Goal: Check status: Check status

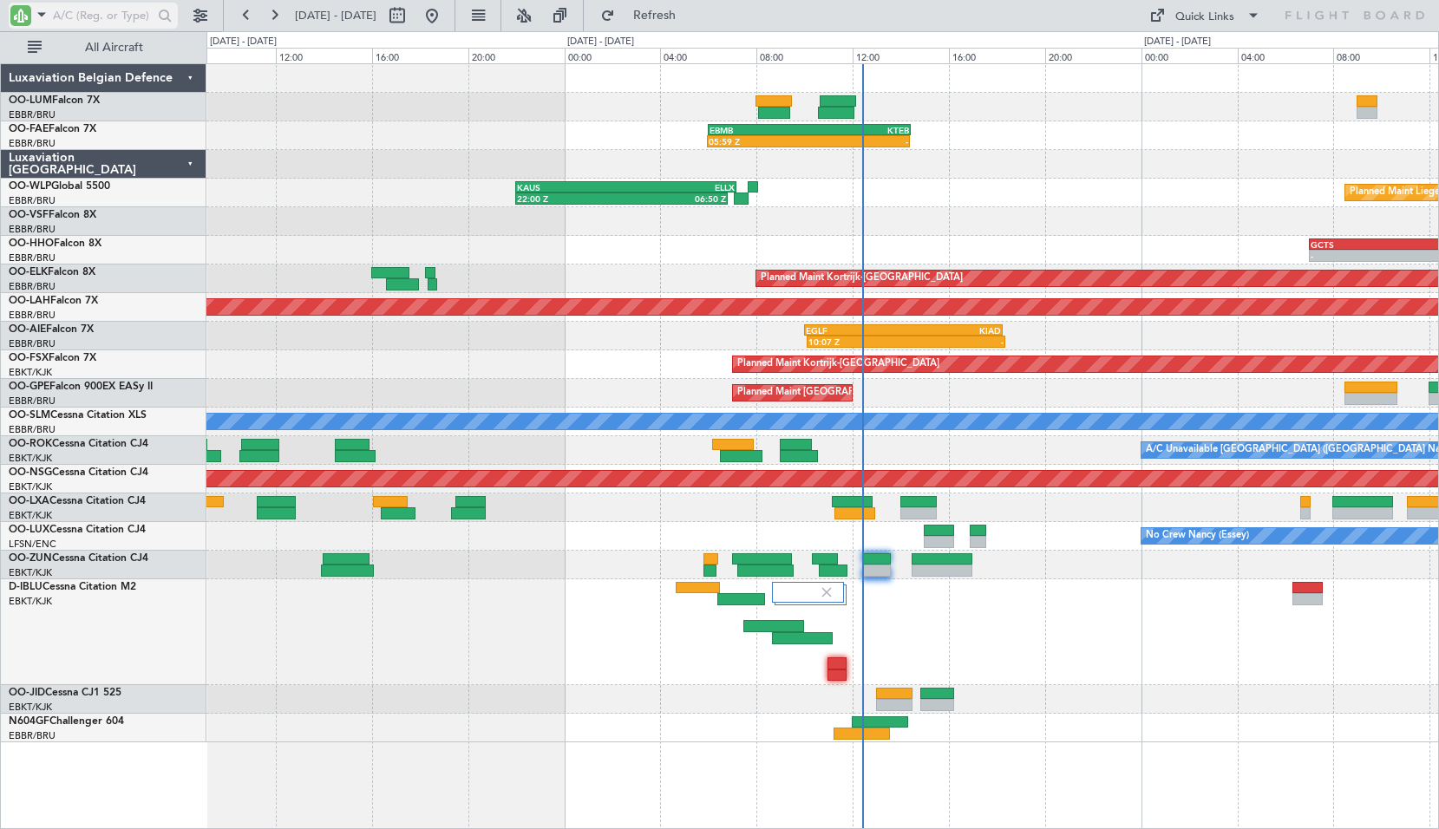
click at [40, 13] on span at bounding box center [41, 14] width 21 height 22
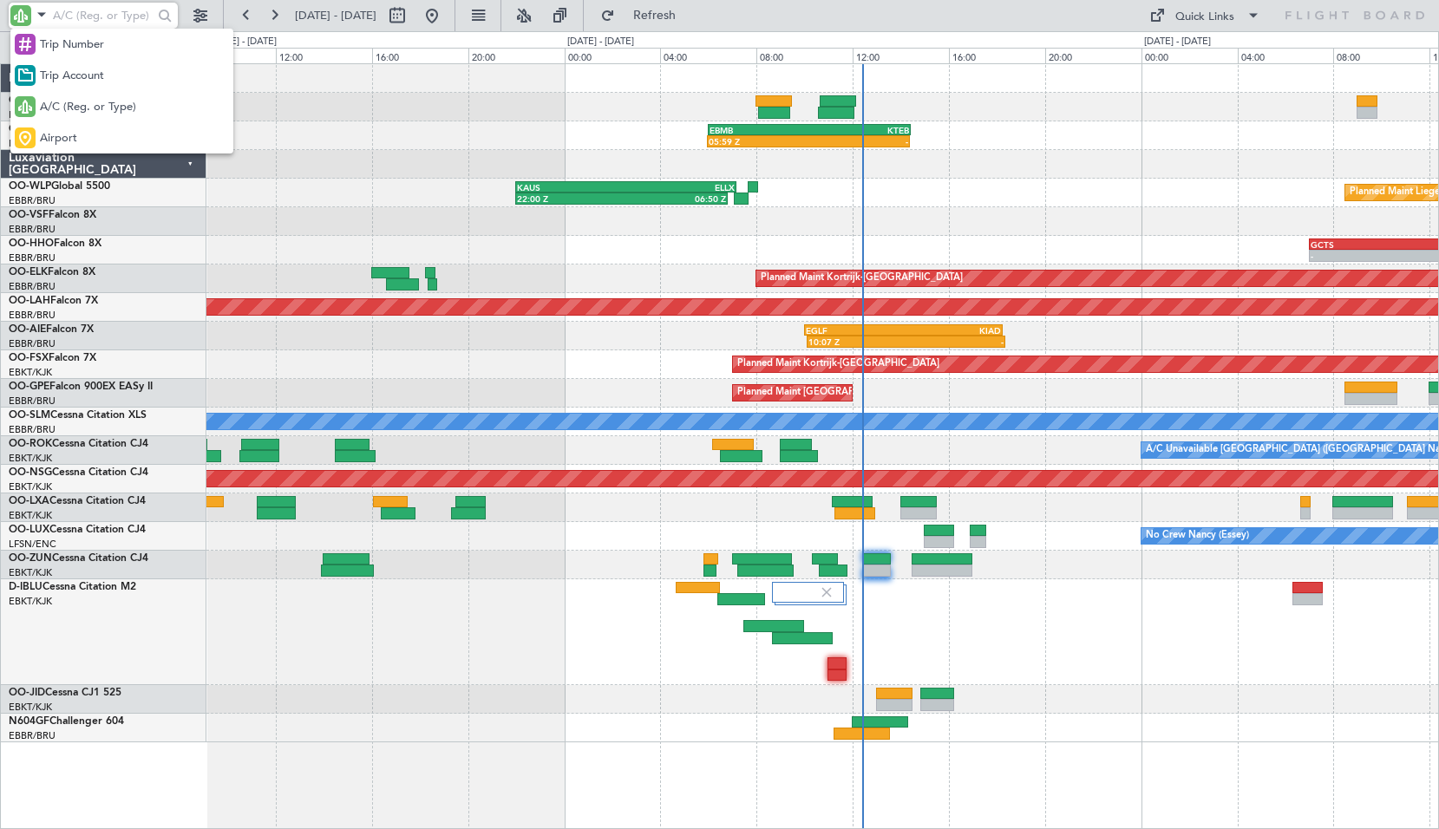
drag, startPoint x: 65, startPoint y: 141, endPoint x: 129, endPoint y: 56, distance: 106.5
click at [66, 141] on span "Airport" at bounding box center [58, 138] width 37 height 17
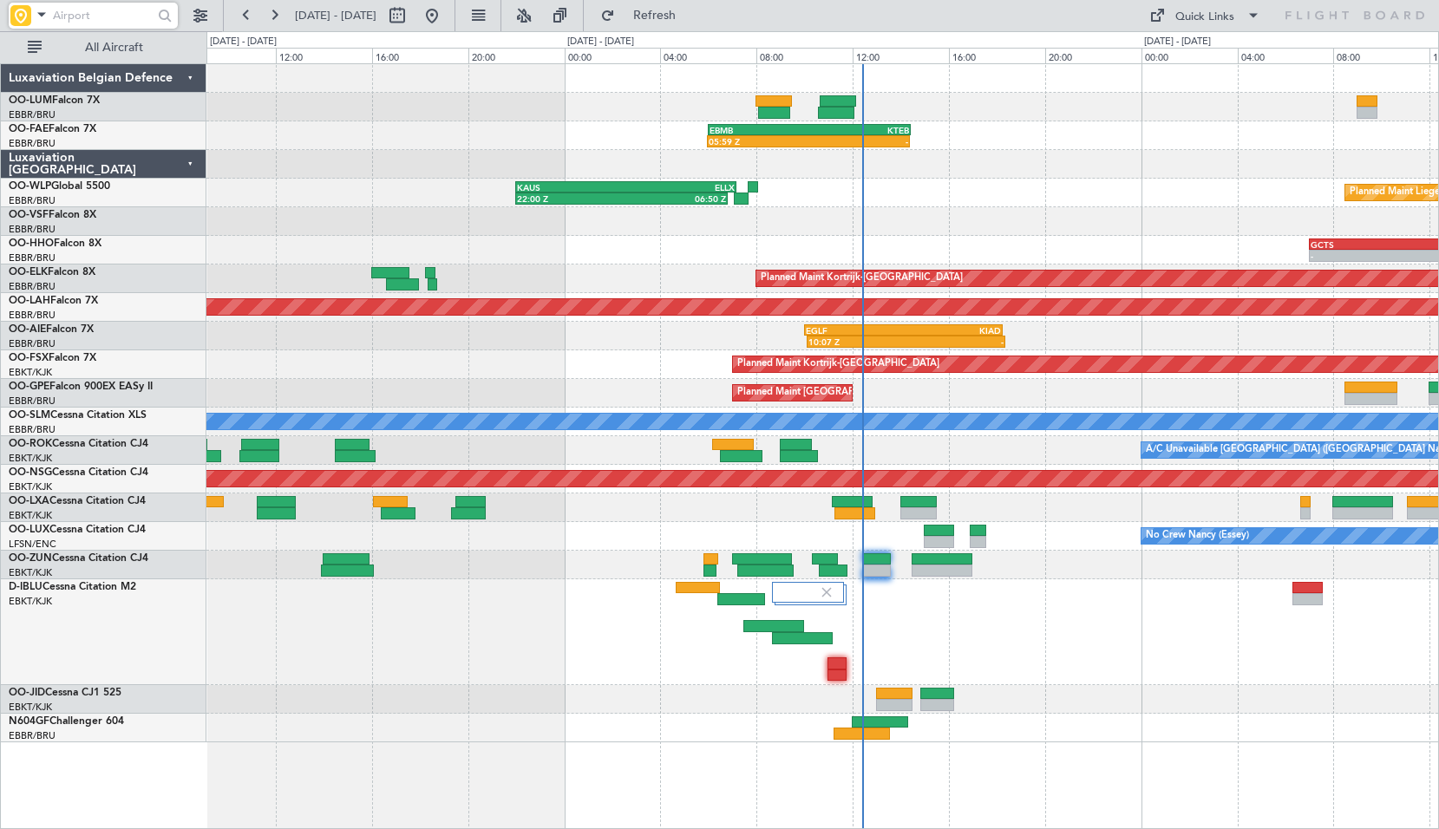
click at [101, 13] on input "text" at bounding box center [103, 16] width 100 height 26
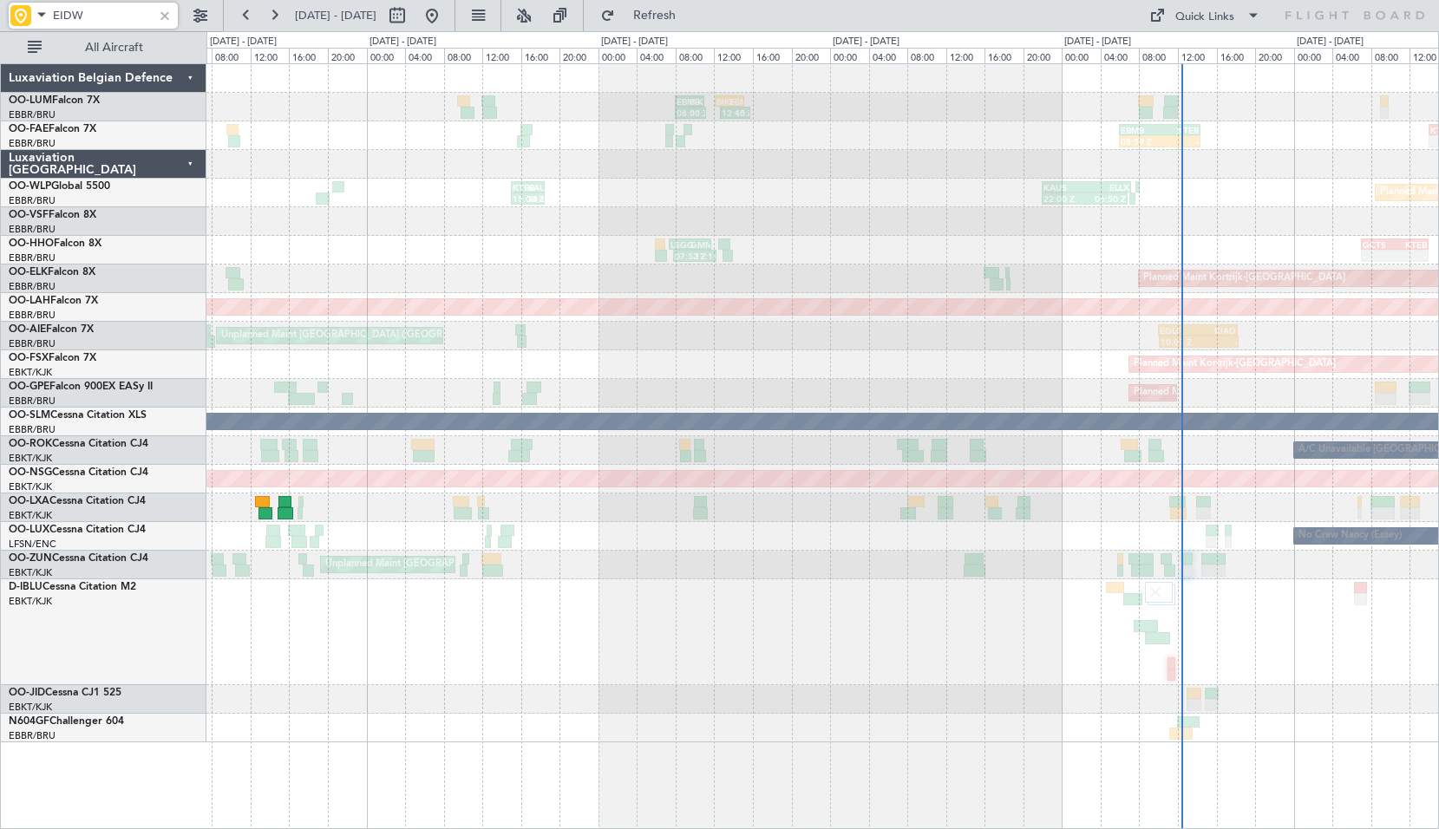
click at [899, 678] on div "No Crew [GEOGRAPHIC_DATA] ([GEOGRAPHIC_DATA] National) AOG Maint [GEOGRAPHIC_DA…" at bounding box center [822, 632] width 1232 height 106
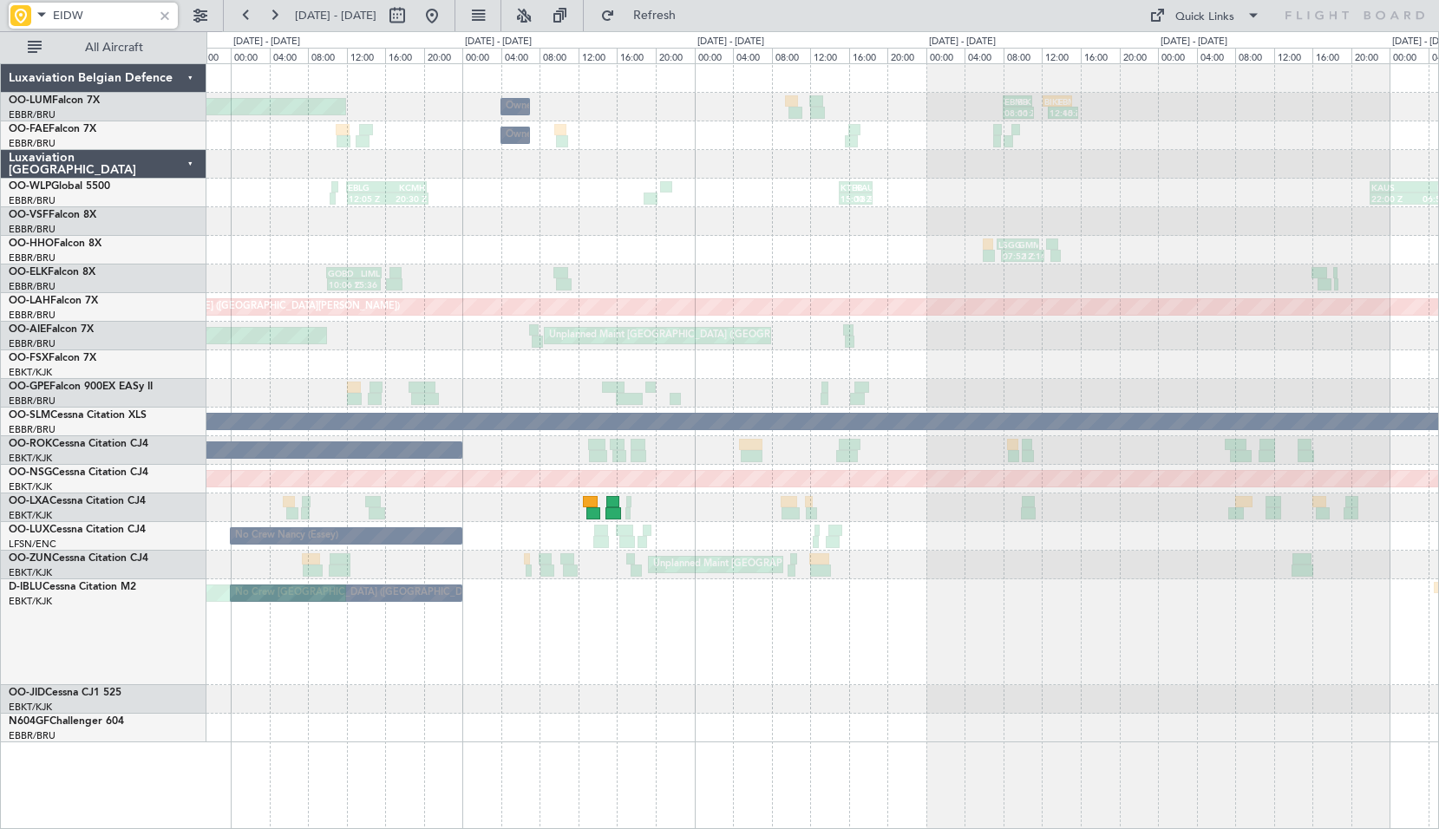
click at [700, 677] on div "No Crew [GEOGRAPHIC_DATA] ([GEOGRAPHIC_DATA] National) AOG Maint [GEOGRAPHIC_DA…" at bounding box center [822, 632] width 1232 height 106
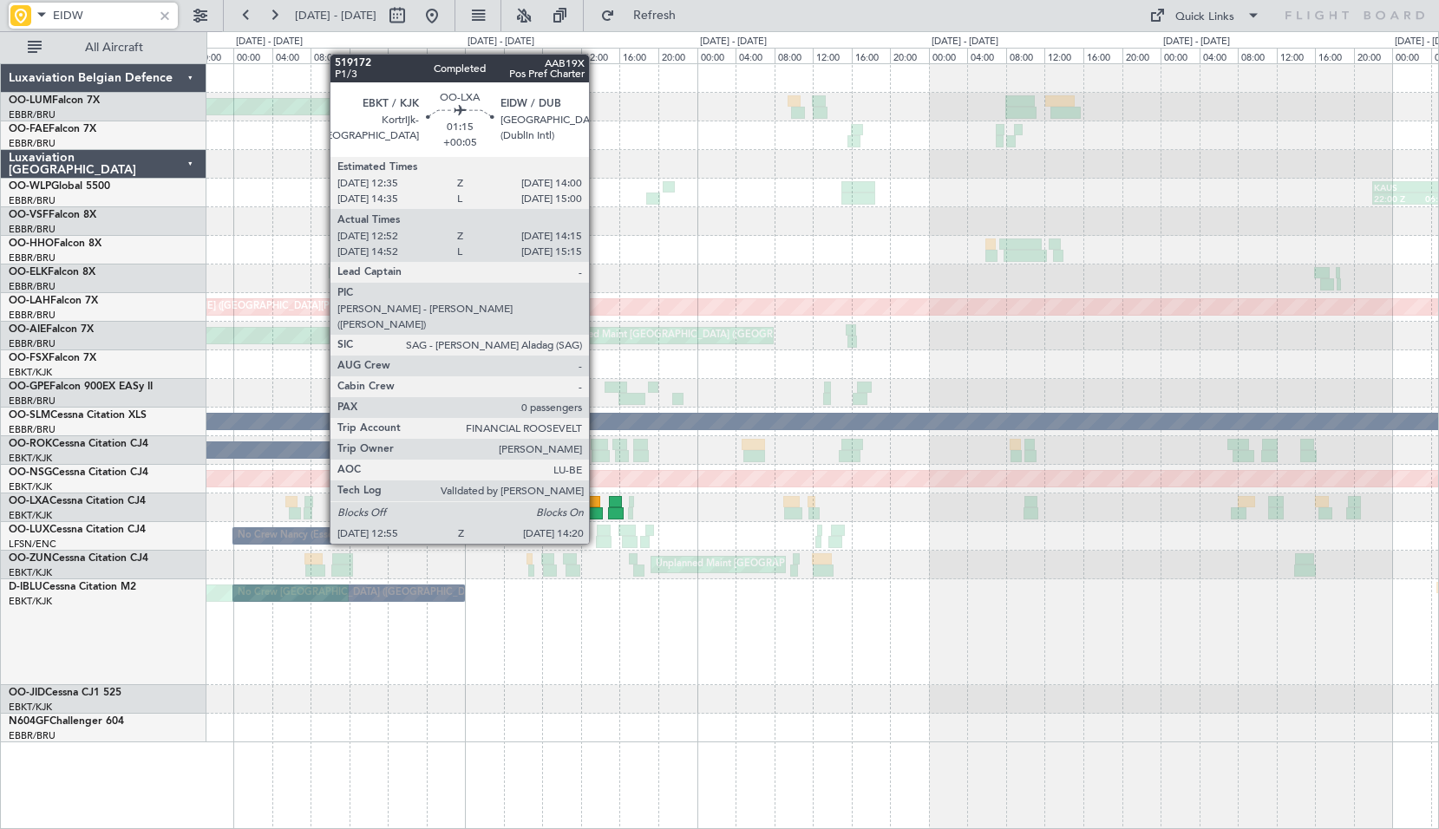
click at [597, 511] on div at bounding box center [596, 513] width 14 height 12
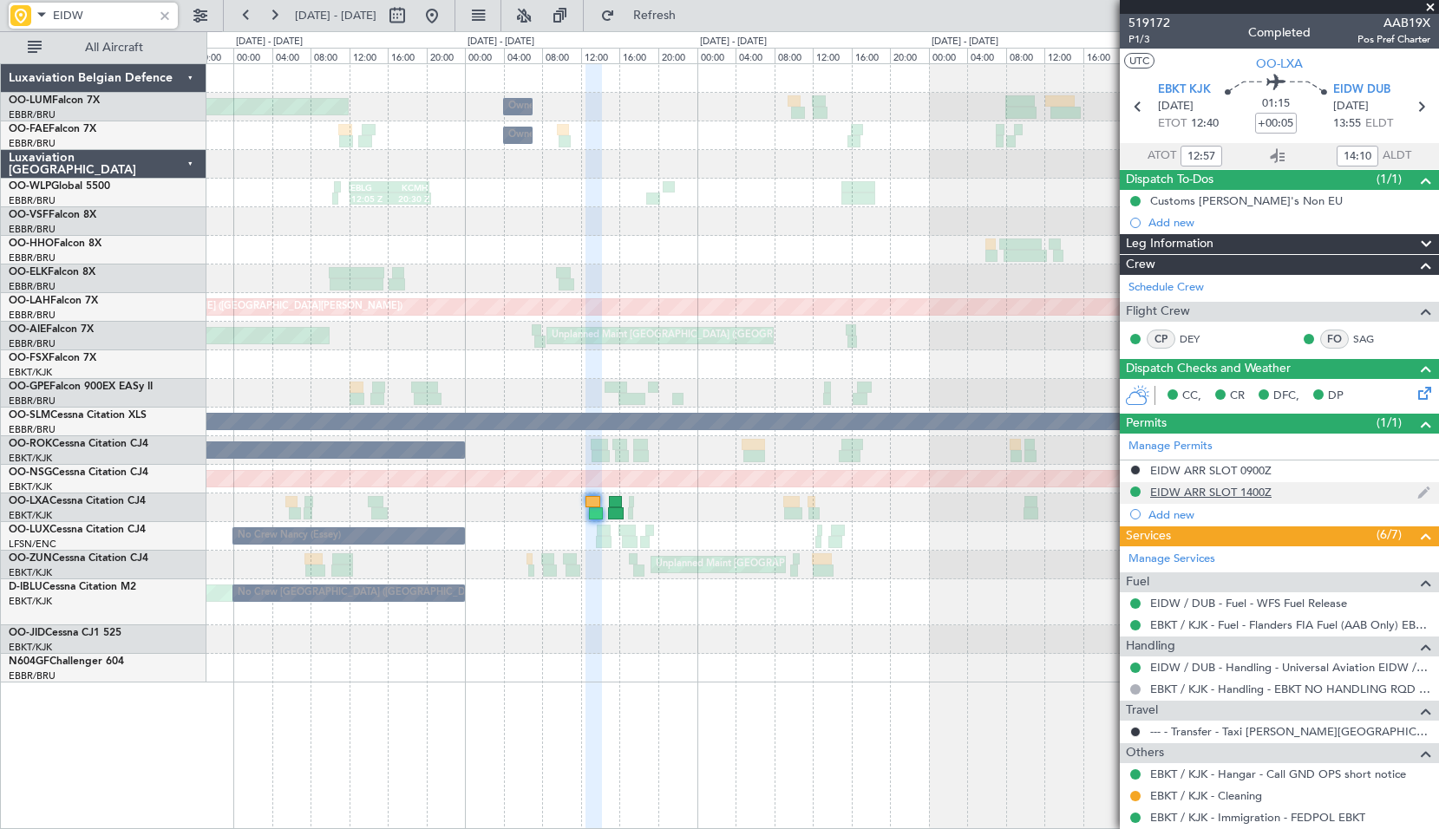
type input "EIDW"
click at [1193, 499] on div "EIDW ARR SLOT 1400Z" at bounding box center [1279, 493] width 319 height 22
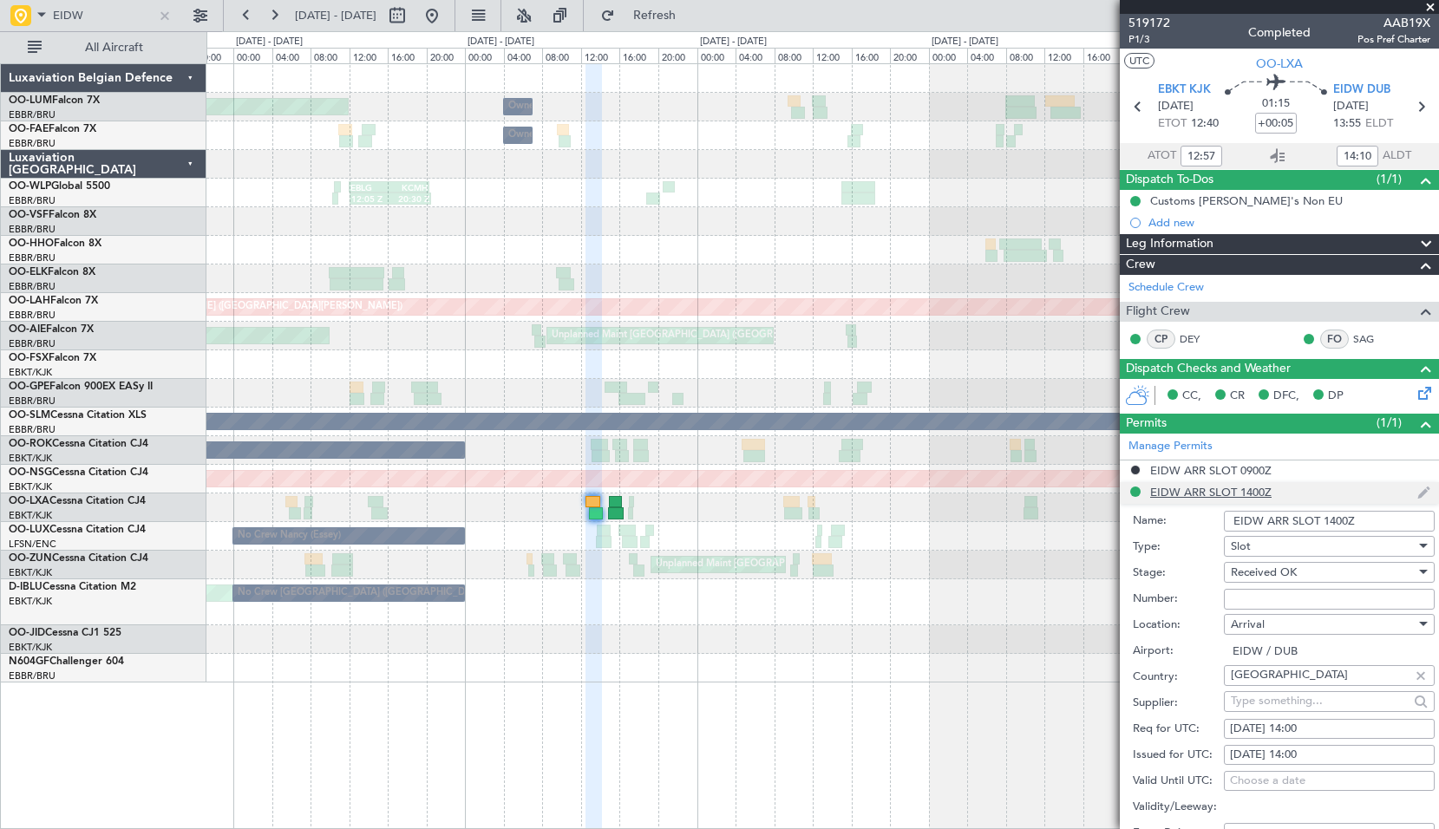
click at [1193, 499] on li "EIDW ARR SLOT 1400Z Name: EIDW ARR SLOT 1400Z Type: Slot Stage: Received OK Num…" at bounding box center [1279, 751] width 319 height 539
click at [1136, 43] on span "P1/3" at bounding box center [1149, 39] width 42 height 15
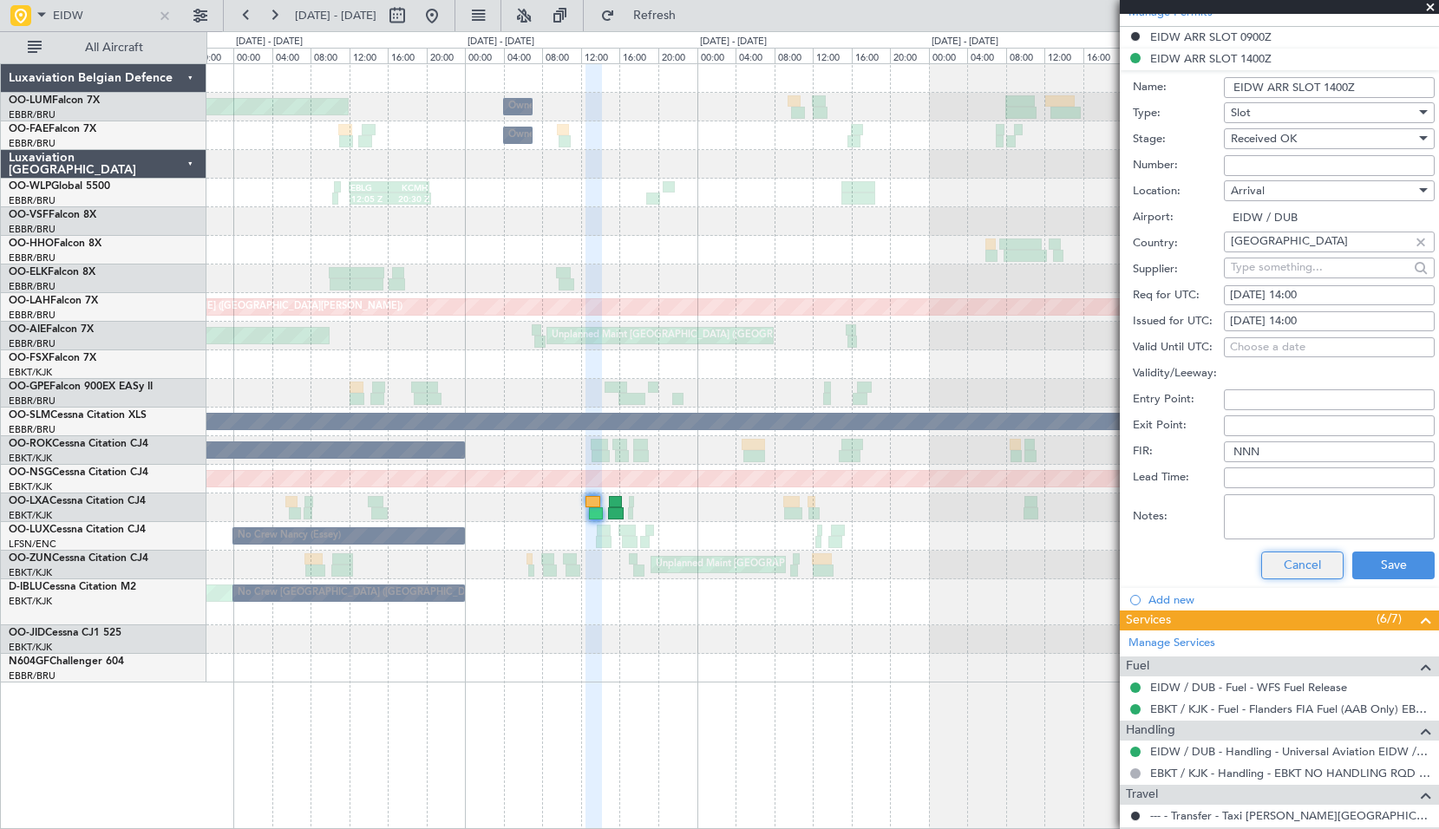
click at [1284, 570] on button "Cancel" at bounding box center [1302, 566] width 82 height 28
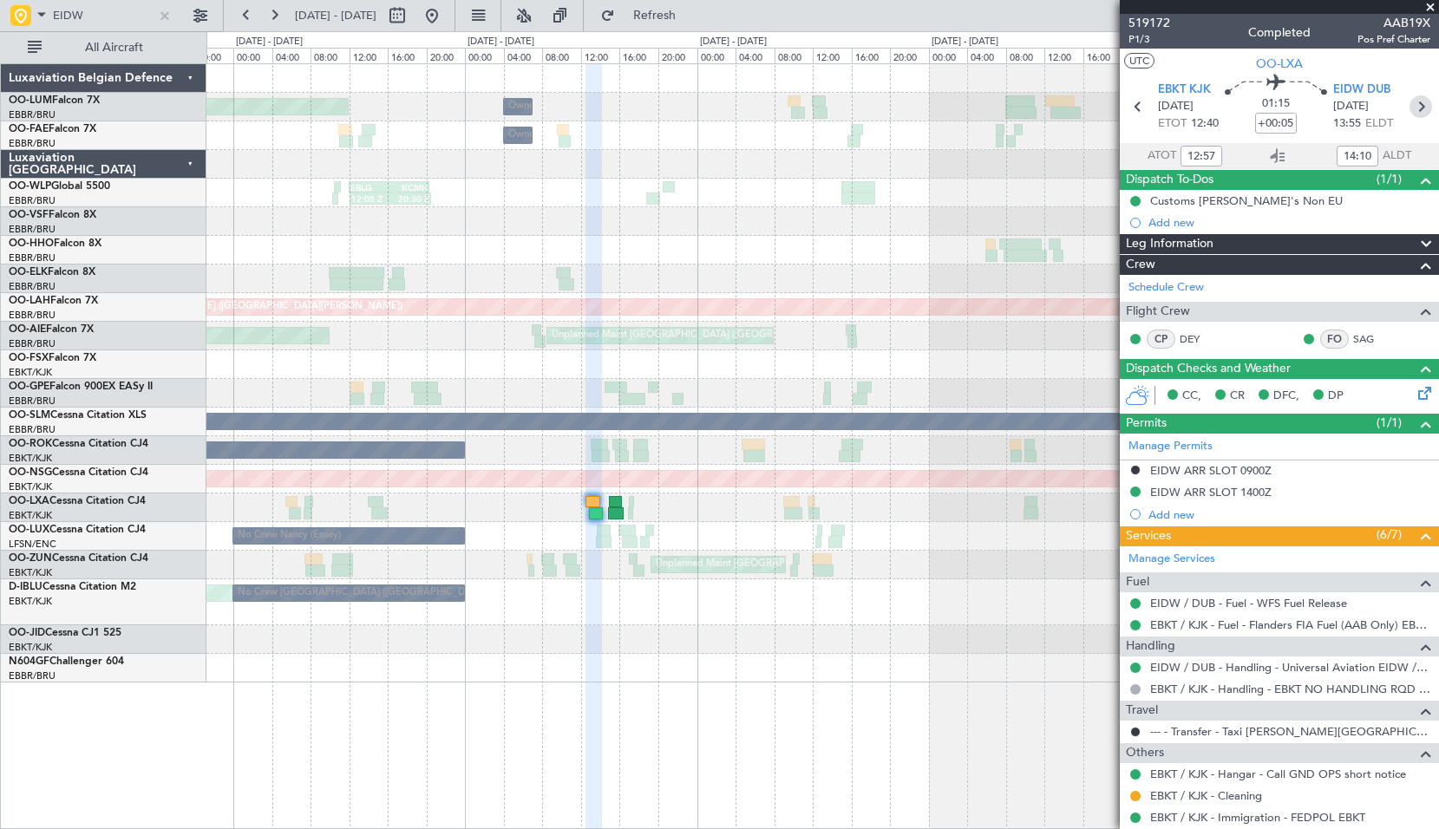
click at [1409, 108] on icon at bounding box center [1420, 106] width 23 height 23
type input "-00:10"
type input "15:04"
type input "16:22"
type input "3"
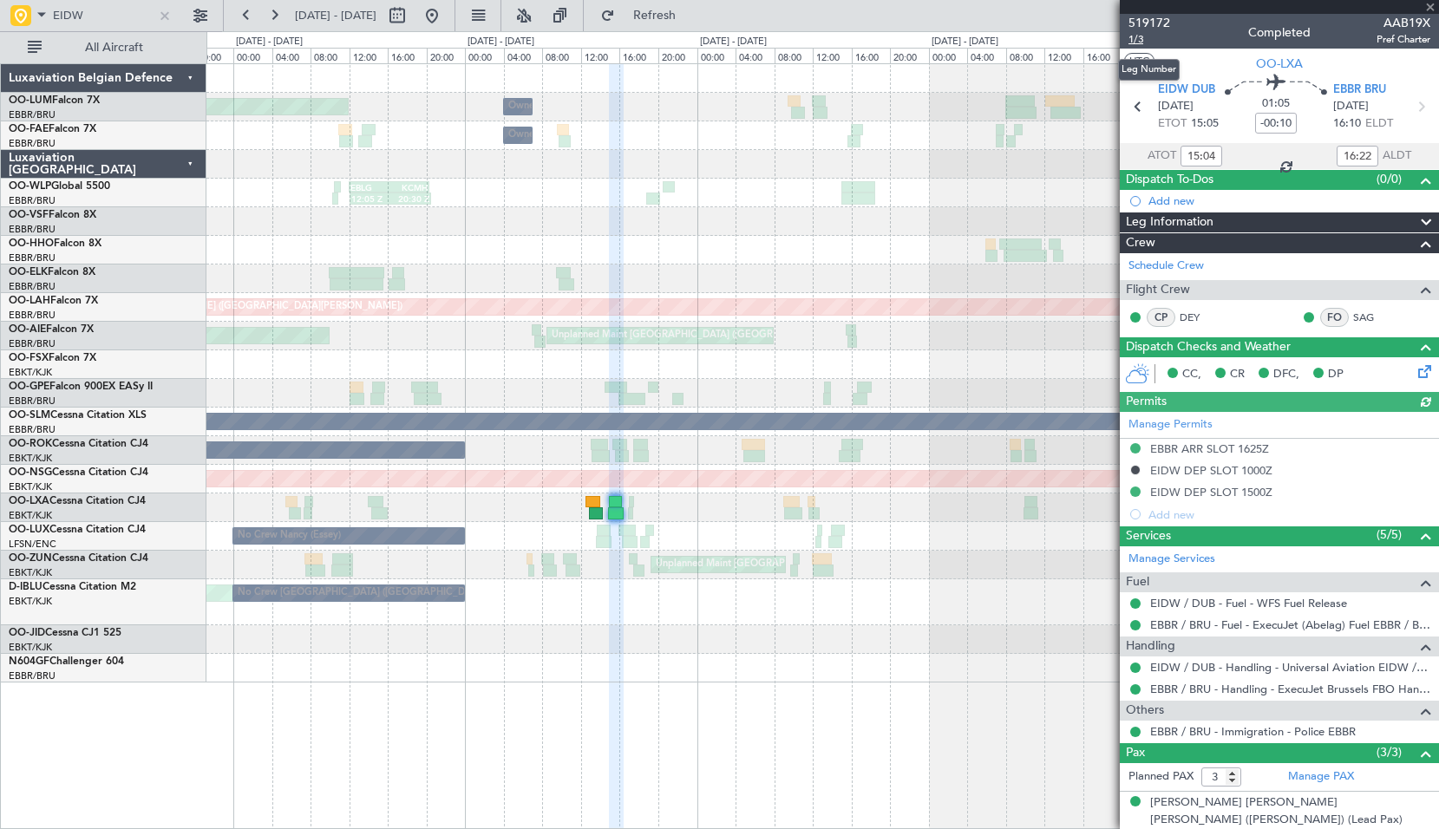
click at [1140, 40] on span "1/3" at bounding box center [1149, 39] width 42 height 15
click at [95, 23] on input "EIDW" at bounding box center [103, 16] width 100 height 26
type input "W"
click at [812, 296] on div "Planned Maint [GEOGRAPHIC_DATA] ([GEOGRAPHIC_DATA] National) Owner [GEOGRAPHIC_…" at bounding box center [822, 373] width 1232 height 618
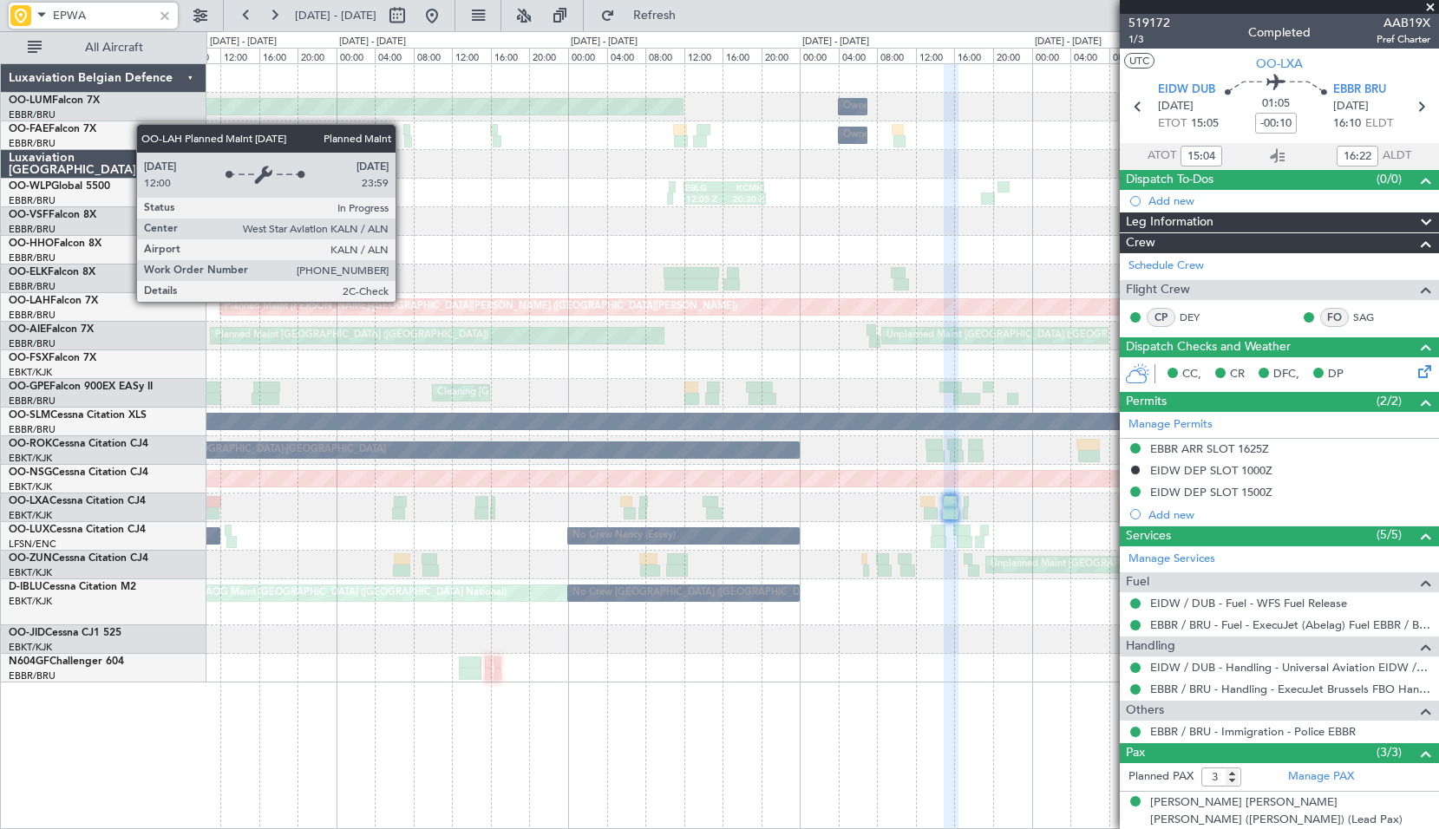
click at [780, 272] on div "Planned Maint [GEOGRAPHIC_DATA] ([GEOGRAPHIC_DATA] National) Owner [GEOGRAPHIC_…" at bounding box center [822, 373] width 1232 height 618
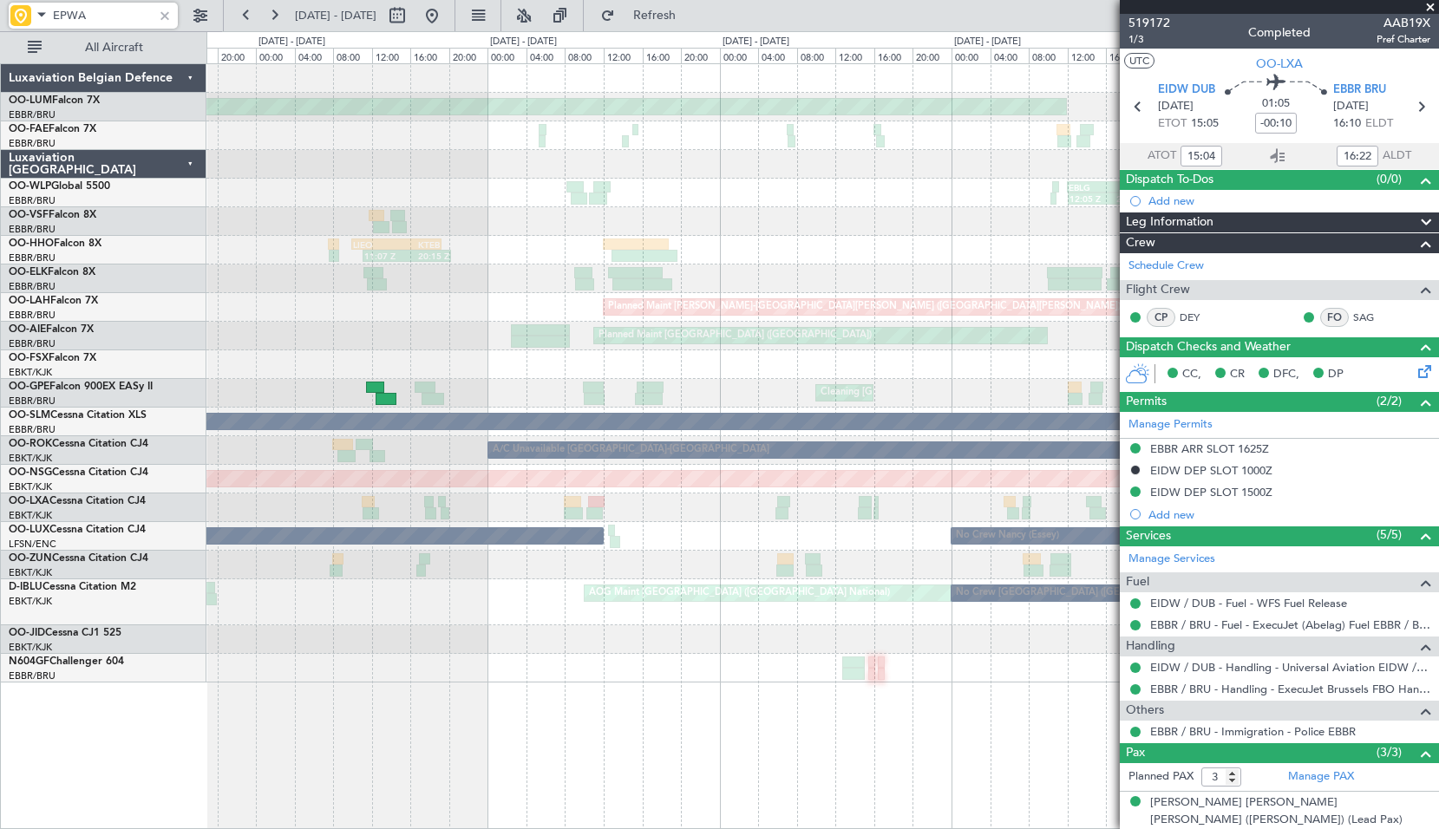
click at [916, 317] on div "Planned Maint [PERSON_NAME]-[GEOGRAPHIC_DATA][PERSON_NAME] ([GEOGRAPHIC_DATA][P…" at bounding box center [822, 307] width 1232 height 29
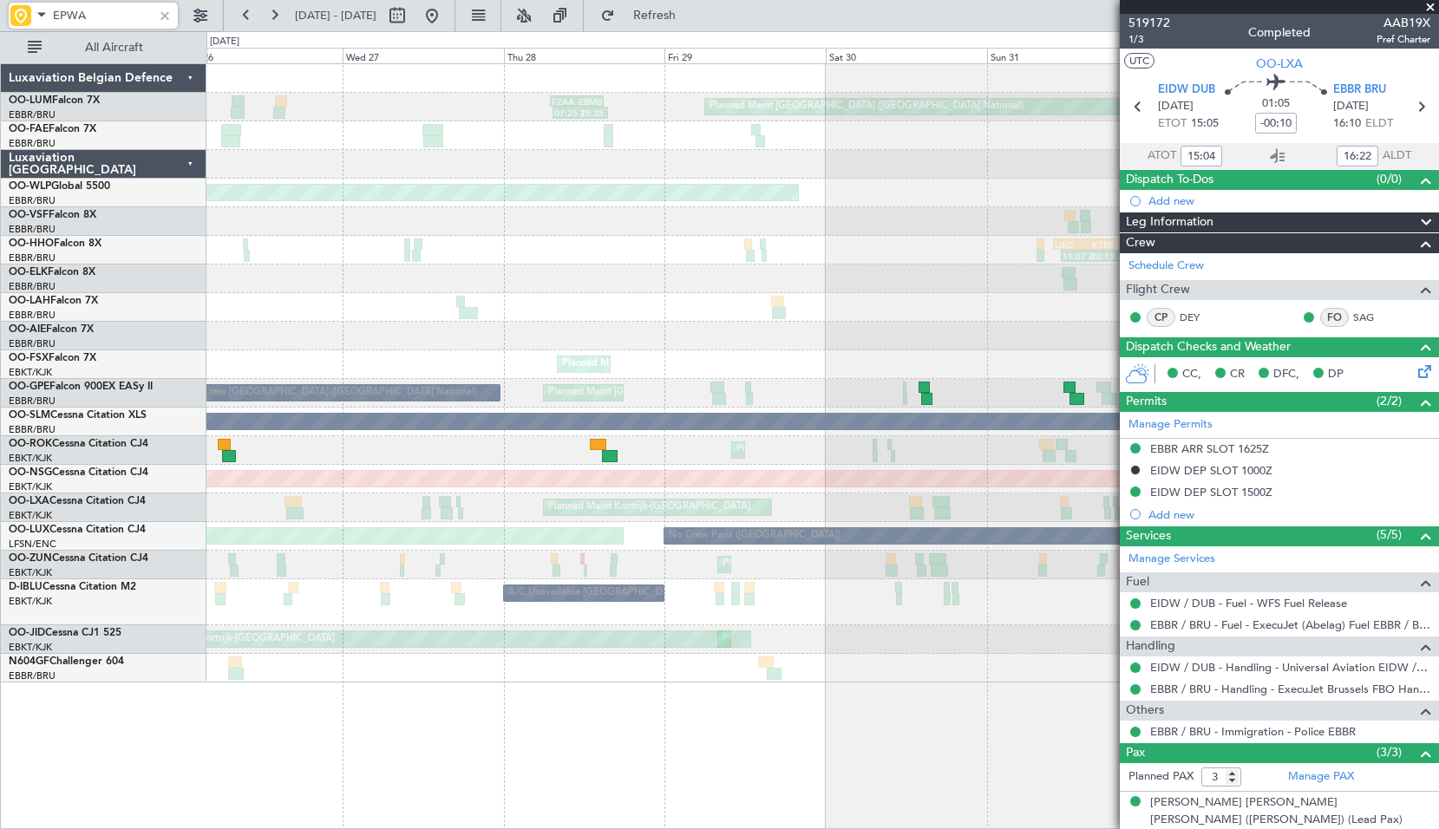
click at [775, 467] on div "Planned Maint [GEOGRAPHIC_DATA] ([GEOGRAPHIC_DATA] National) 07:25 Z 15:35 Z FZ…" at bounding box center [822, 373] width 1232 height 618
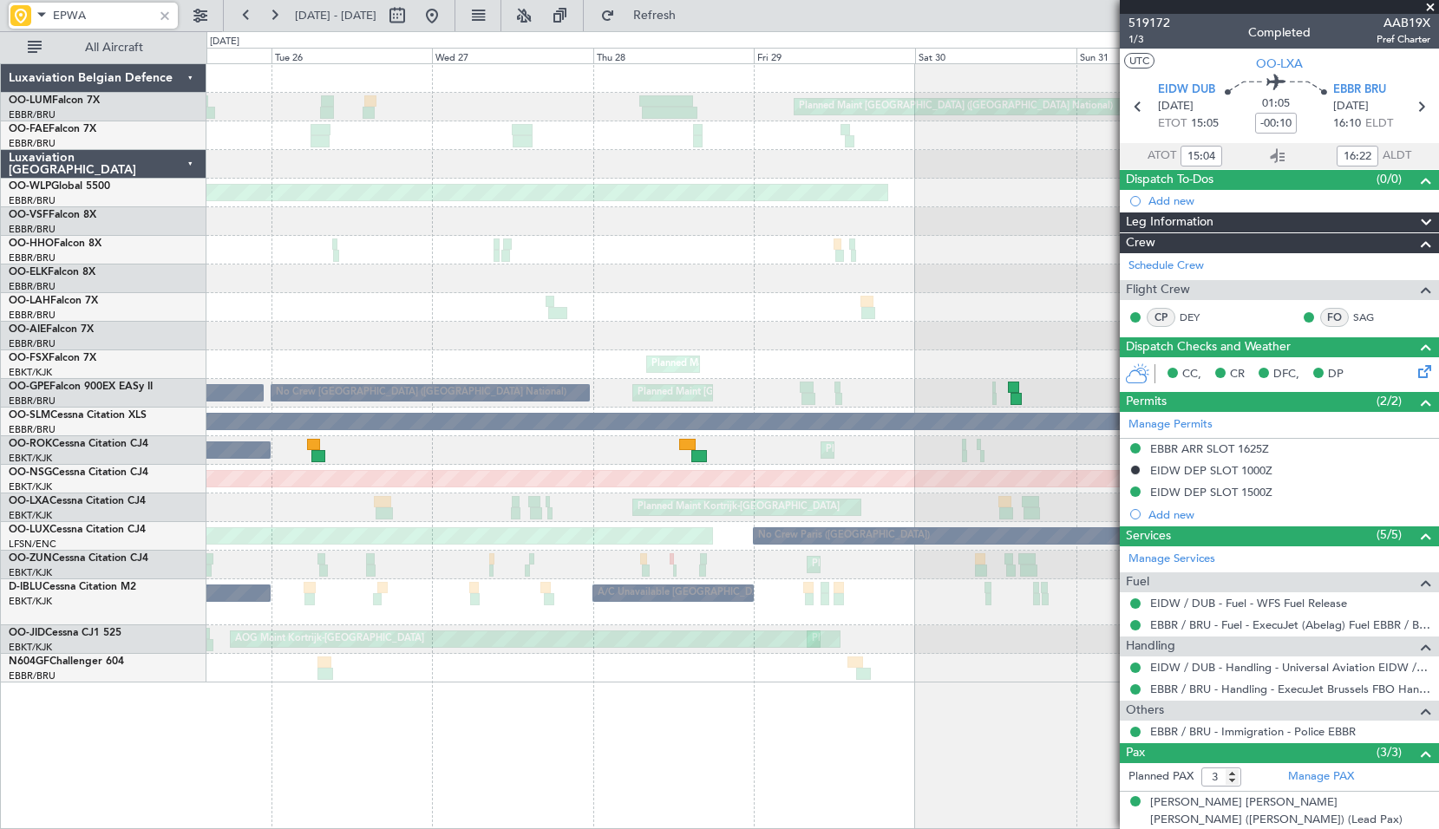
click at [499, 502] on div "Planned Maint Kortrijk-[GEOGRAPHIC_DATA] A/C Unavailable [GEOGRAPHIC_DATA] ([GE…" at bounding box center [822, 508] width 1232 height 29
type input "EPWA"
click at [1433, 4] on span at bounding box center [1430, 8] width 17 height 16
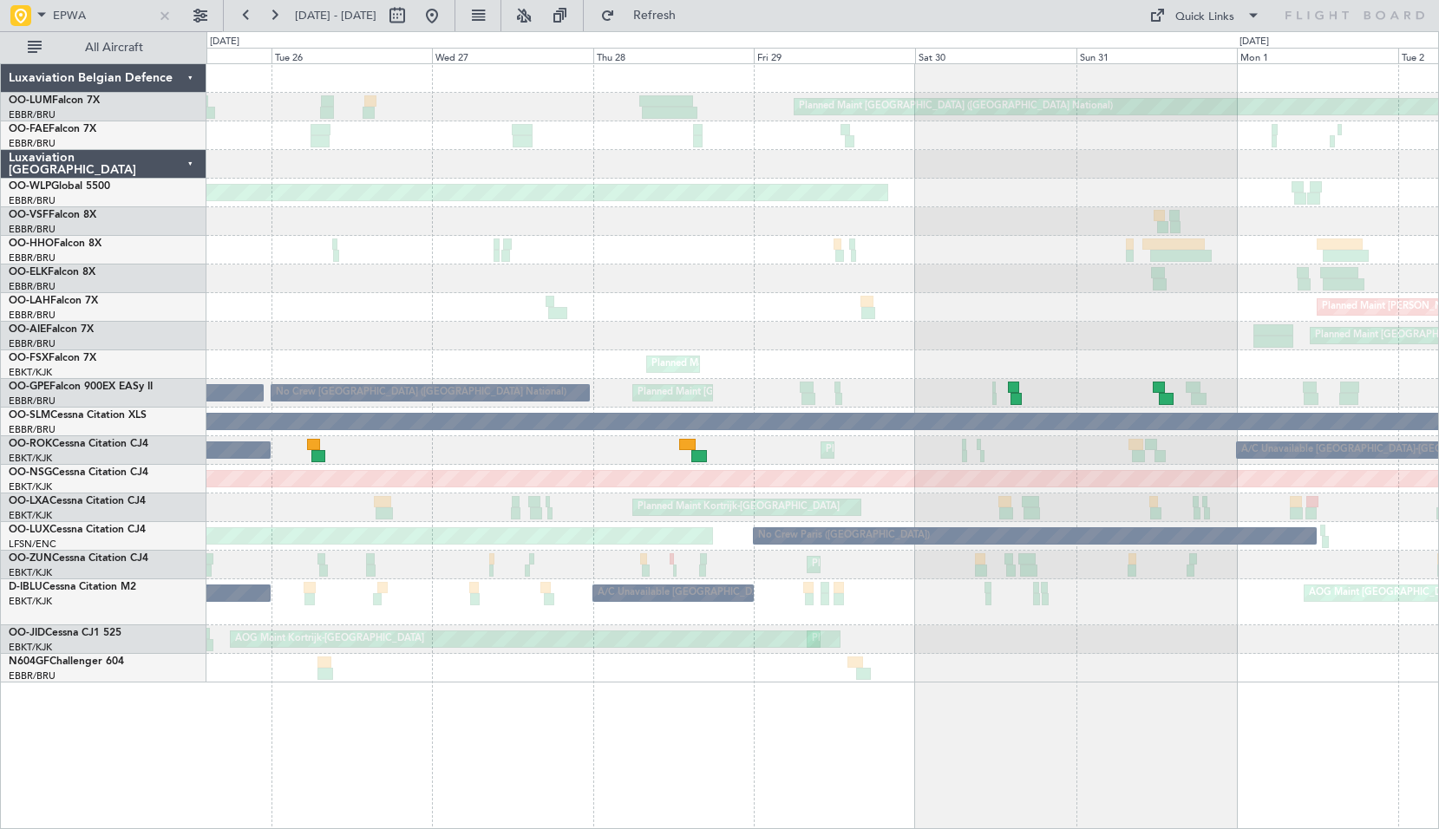
type input "0"
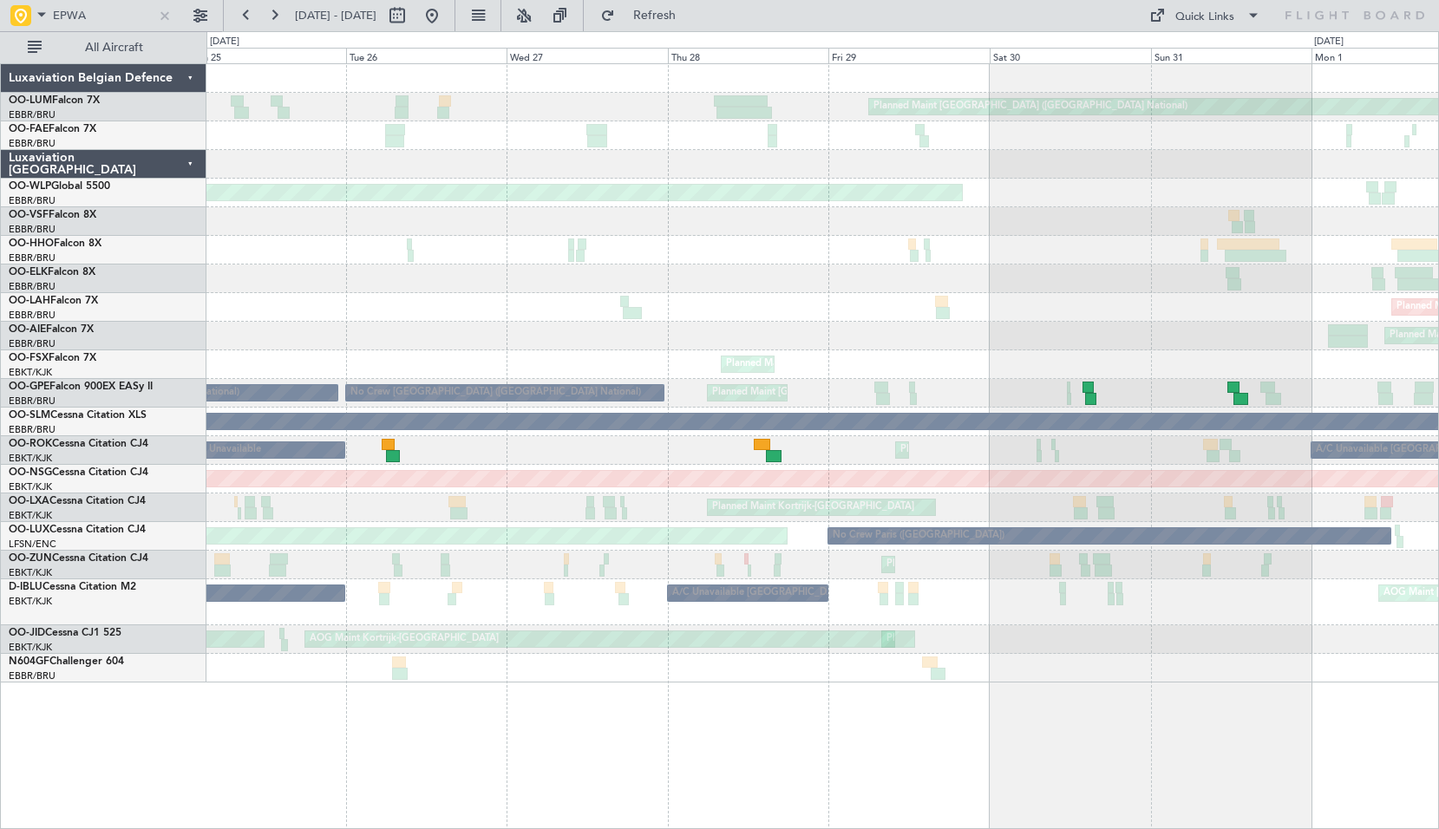
click at [525, 450] on div "Planned Maint Kortrijk-[GEOGRAPHIC_DATA] A/C Unavailable A/C Unavailable [GEOGR…" at bounding box center [822, 450] width 1232 height 29
